Goal: Task Accomplishment & Management: Use online tool/utility

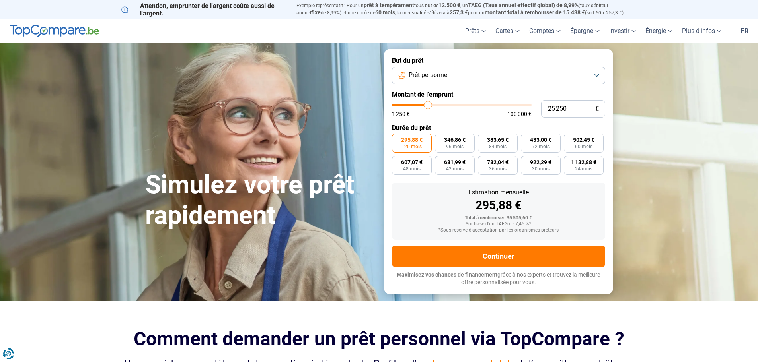
type input "26 000"
type input "26000"
type input "26 500"
type input "26500"
type input "27 250"
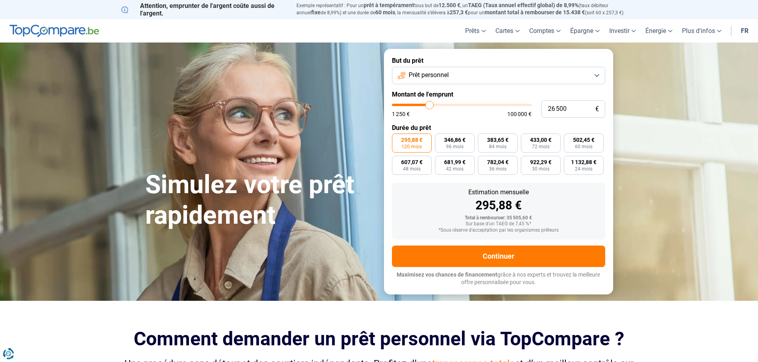
type input "27250"
type input "27 750"
type input "27750"
type input "28 250"
type input "28250"
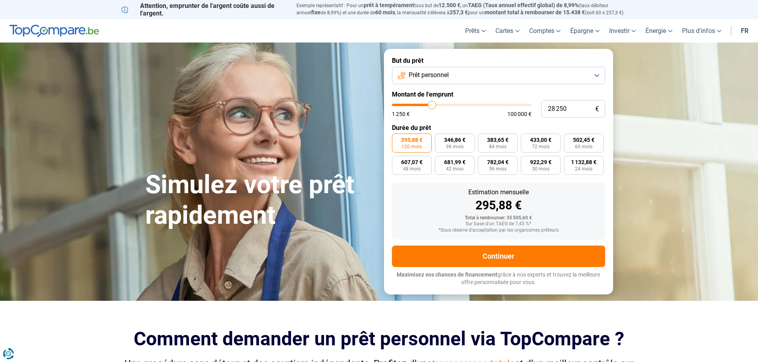
type input "29 250"
type input "29250"
type input "29 500"
type input "29500"
type input "30 250"
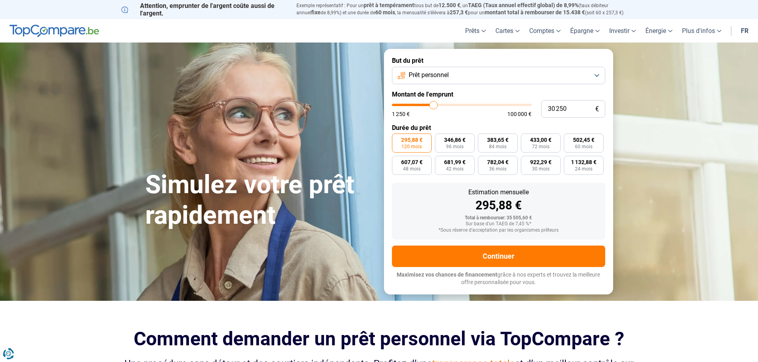
type input "30250"
type input "30 500"
type input "30500"
type input "30 750"
type input "30750"
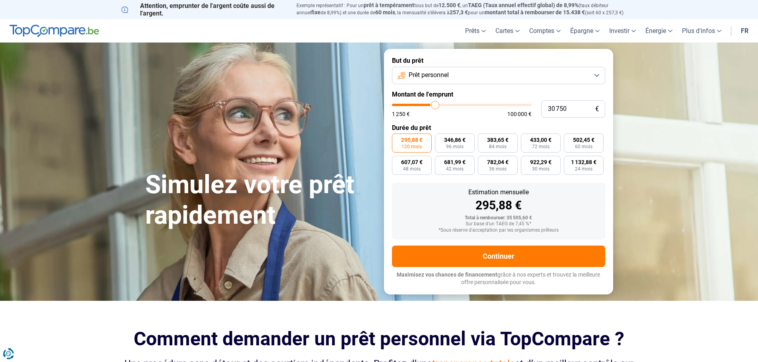
type input "31 000"
type input "31000"
type input "31 250"
type input "31250"
type input "31 750"
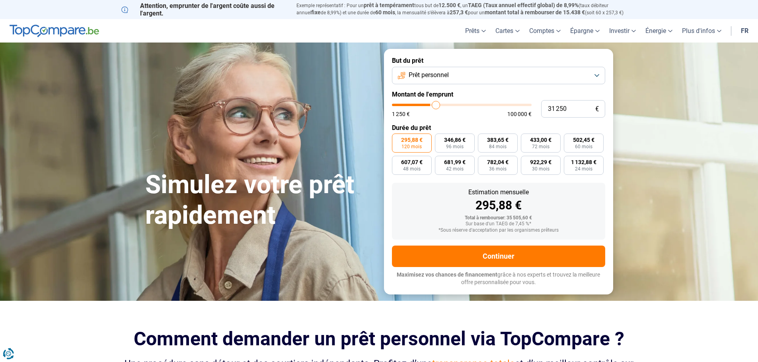
type input "31750"
type input "32 000"
type input "32000"
type input "32 250"
type input "32250"
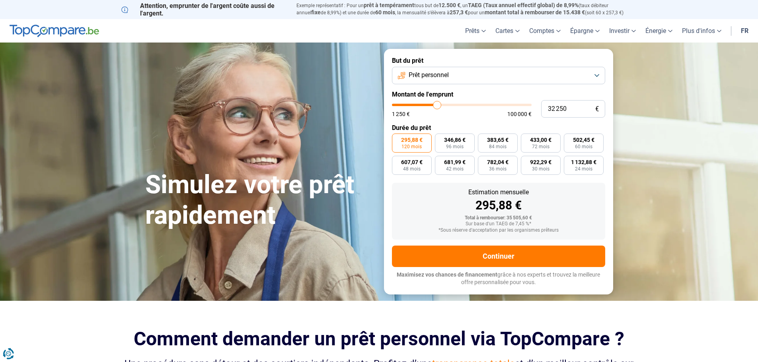
type input "32 750"
type input "32750"
type input "33 750"
type input "33750"
type input "34 250"
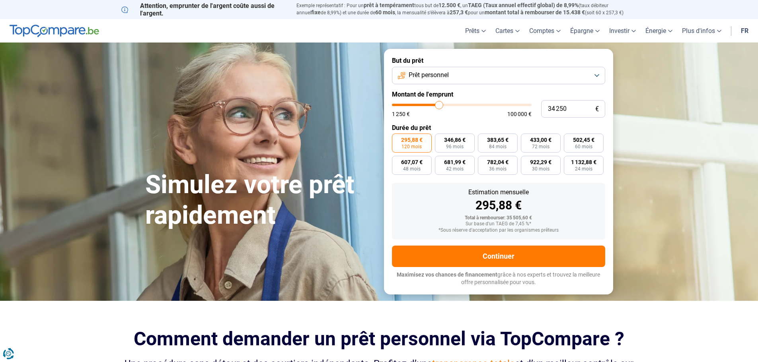
type input "34250"
type input "34 750"
type input "34750"
type input "35 000"
type input "35000"
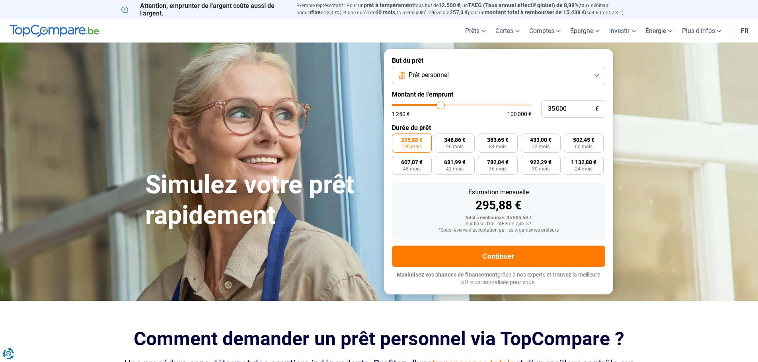
type input "35 500"
type input "35500"
type input "36 250"
type input "36250"
type input "36 500"
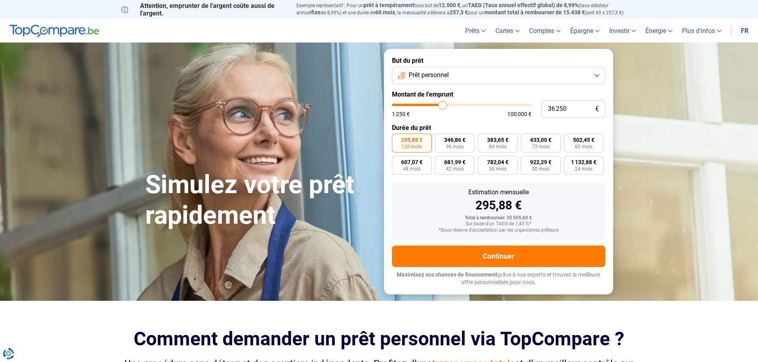
type input "36500"
type input "37 000"
type input "37000"
type input "37 750"
type input "37750"
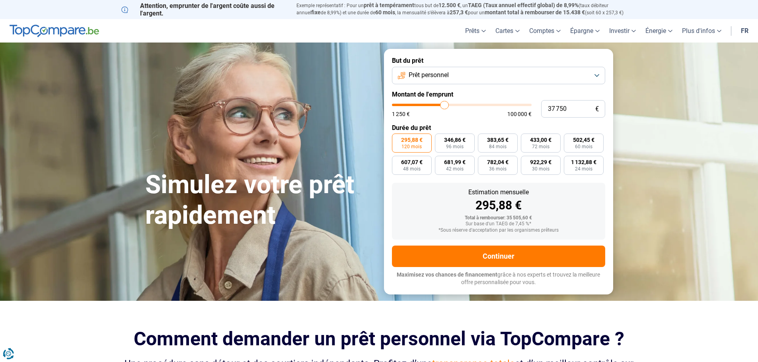
type input "38 250"
type input "38250"
type input "38 750"
type input "38750"
type input "39 250"
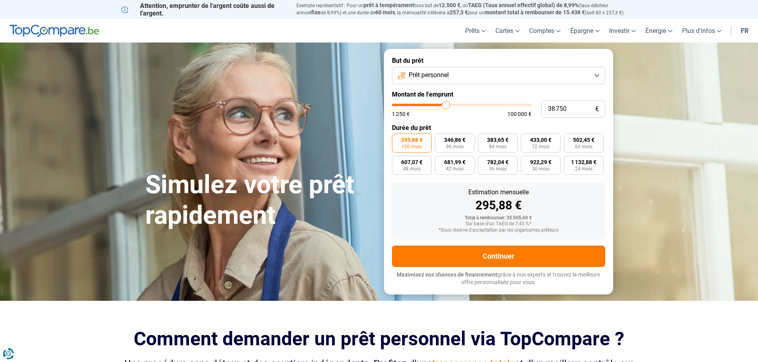
type input "39250"
type input "39 500"
type input "39500"
type input "39 750"
type input "39750"
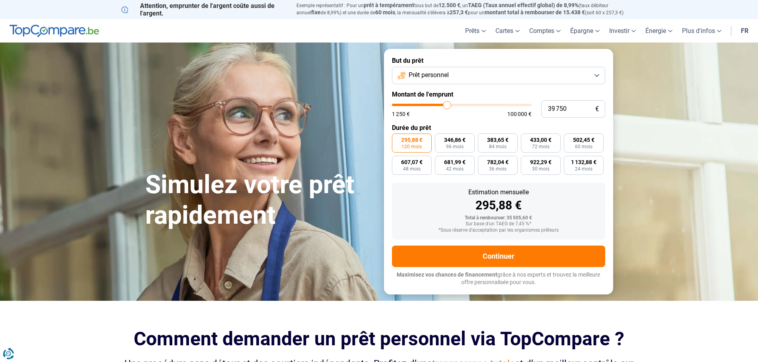
type input "40 250"
type input "40250"
type input "40 750"
type input "40750"
type input "41 250"
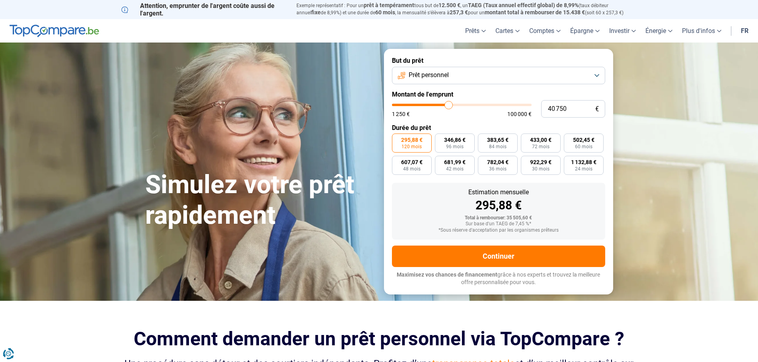
type input "41250"
type input "41 000"
type input "41000"
type input "40 750"
drag, startPoint x: 428, startPoint y: 101, endPoint x: 448, endPoint y: 103, distance: 20.8
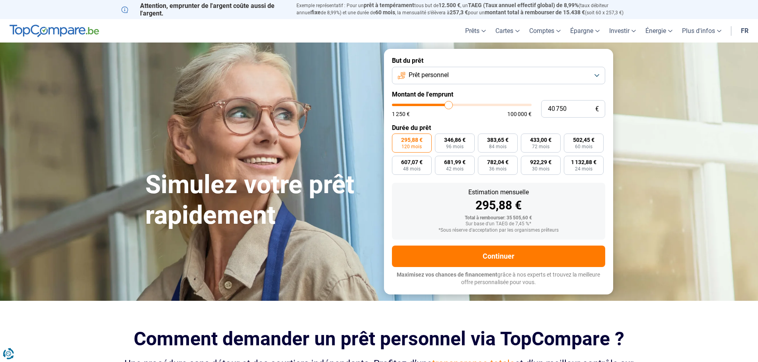
type input "40750"
click at [448, 104] on input "range" at bounding box center [462, 105] width 140 height 2
click at [511, 80] on button "Prêt personnel" at bounding box center [498, 76] width 213 height 18
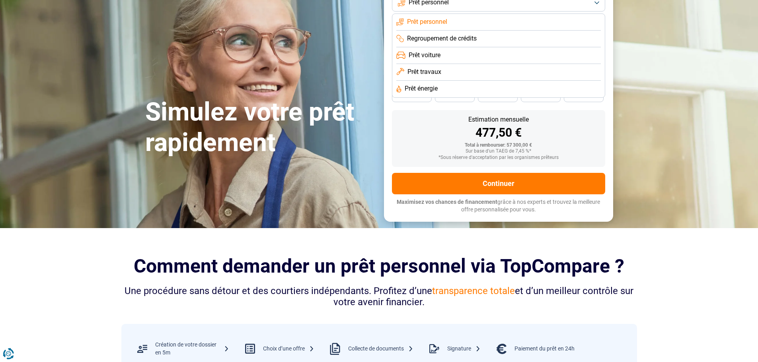
scroll to position [80, 0]
